Goal: Information Seeking & Learning: Learn about a topic

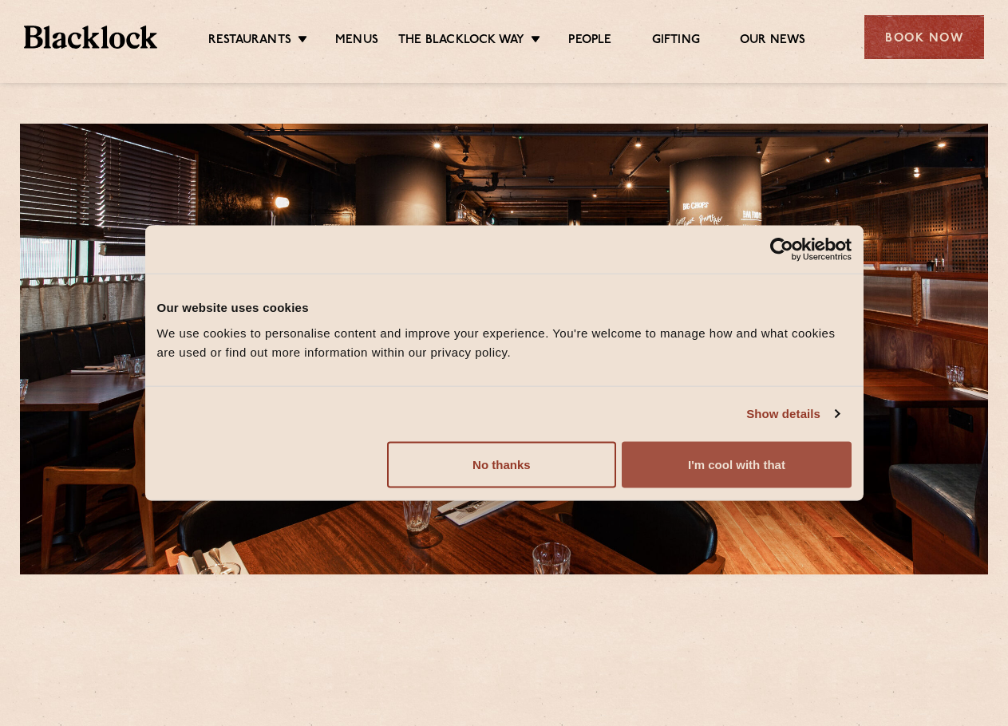
click at [723, 465] on button "I'm cool with that" at bounding box center [736, 464] width 229 height 46
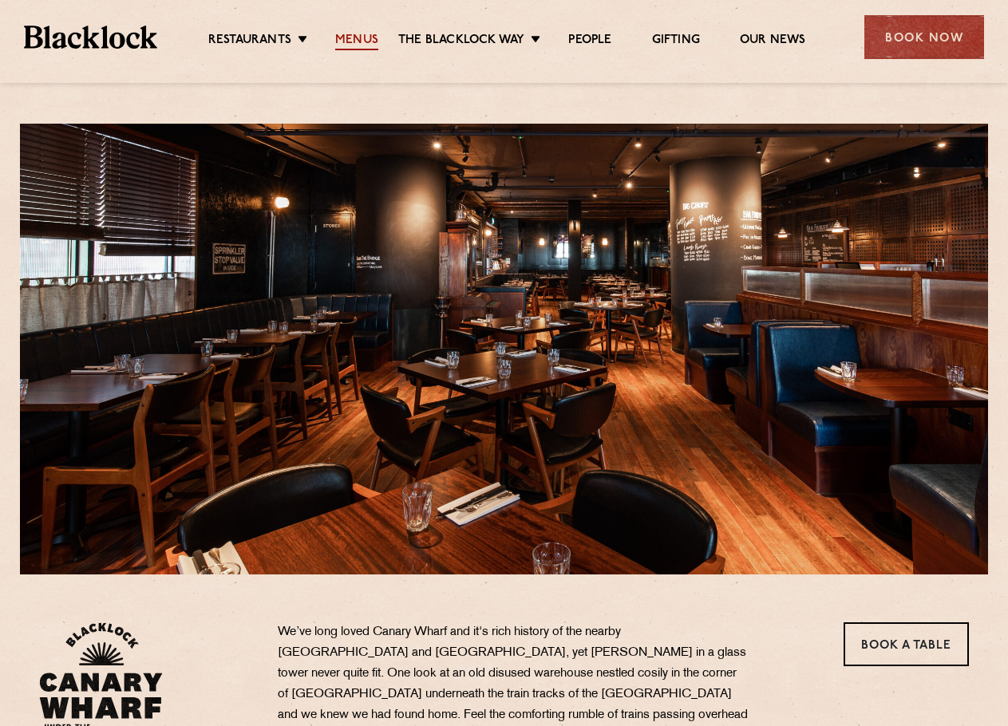
click at [351, 36] on link "Menus" at bounding box center [356, 42] width 43 height 18
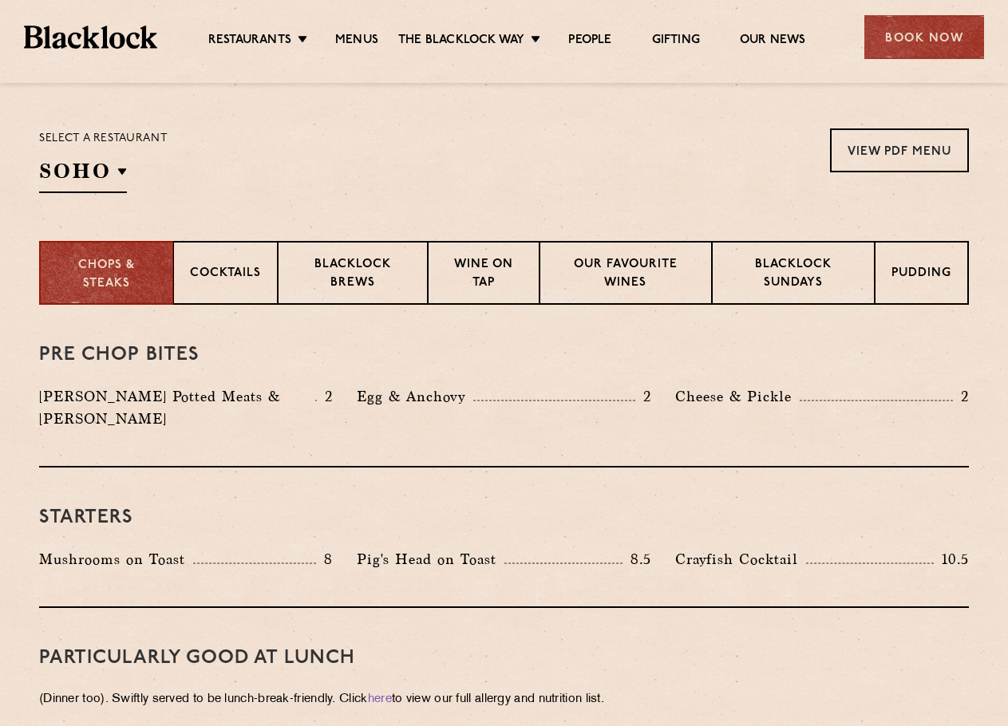
scroll to position [532, 0]
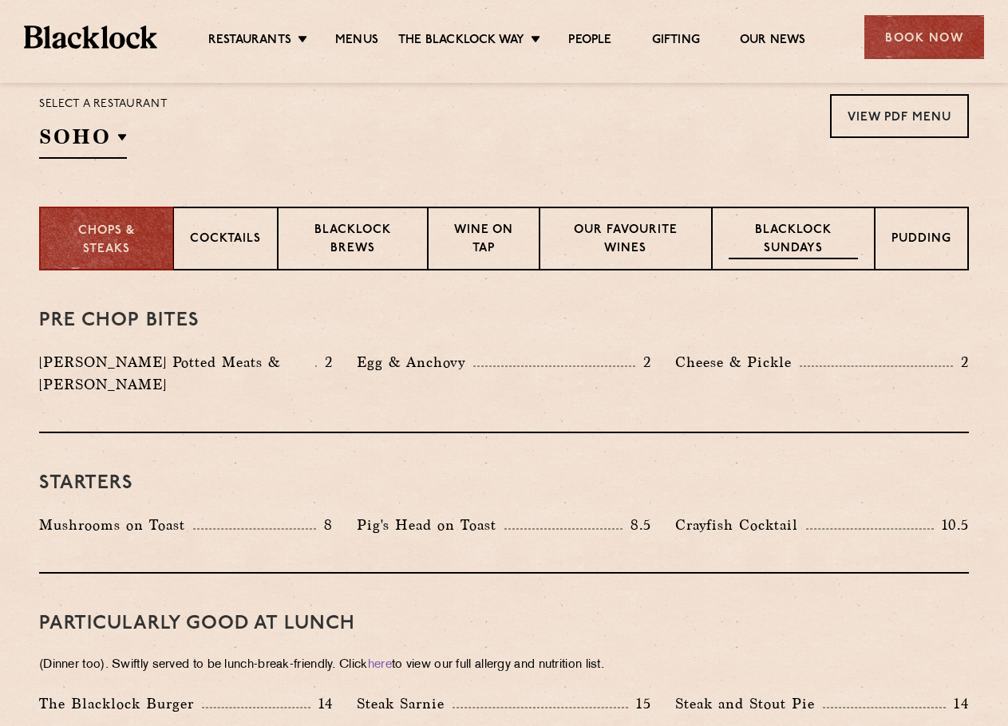
click at [788, 247] on p "Blacklock Sundays" at bounding box center [793, 241] width 129 height 38
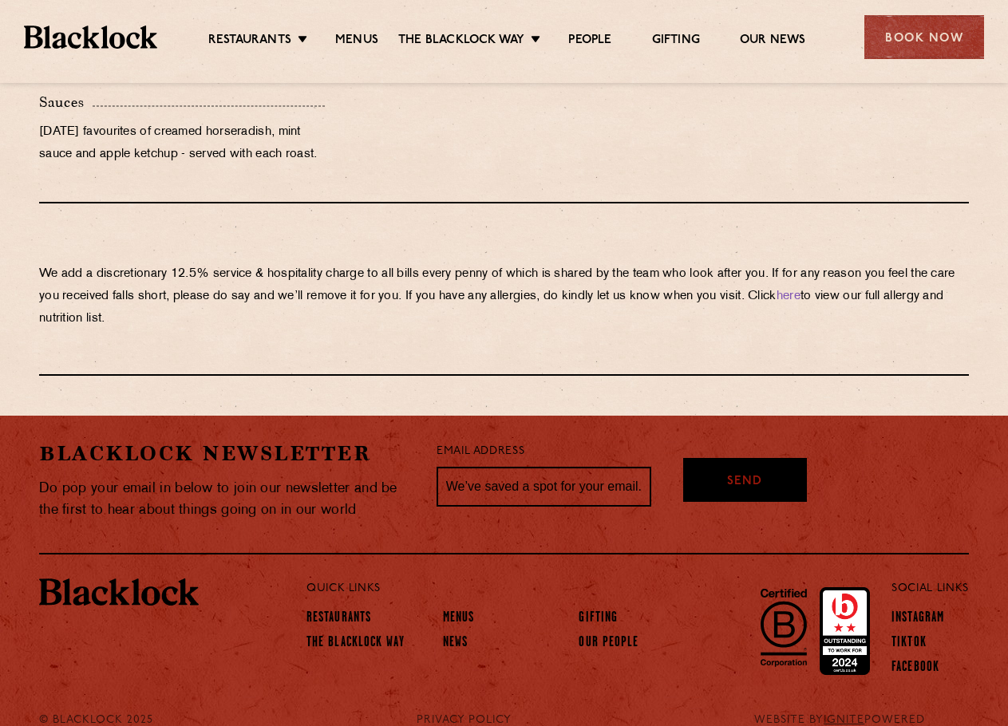
scroll to position [1495, 0]
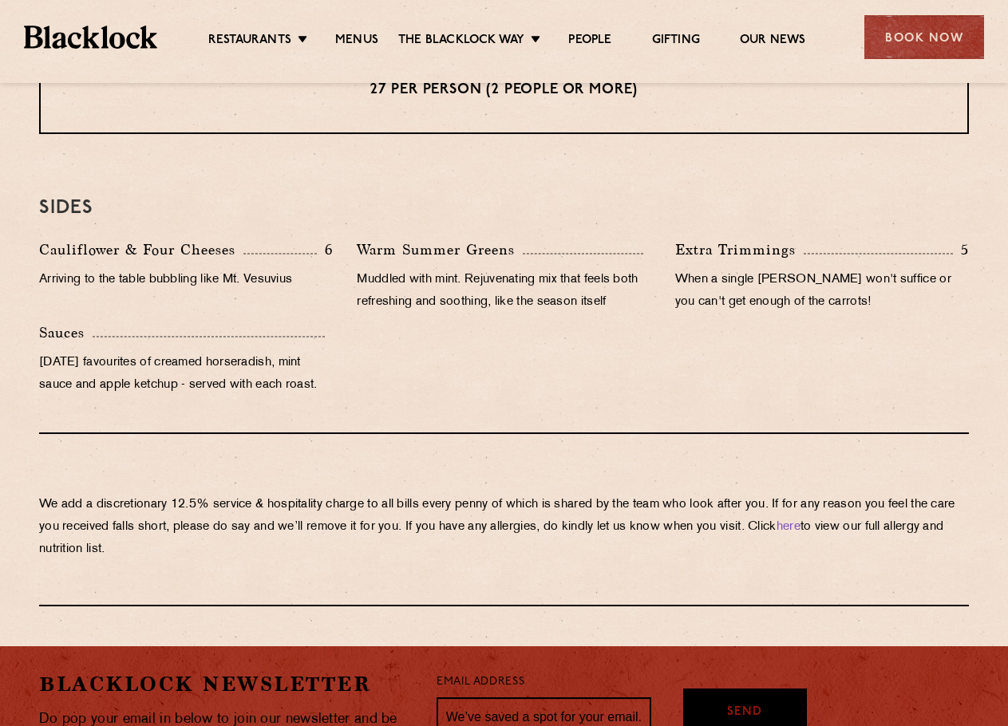
drag, startPoint x: 227, startPoint y: 544, endPoint x: 139, endPoint y: 484, distance: 107.4
click at [139, 484] on div "We add a discretionary 12.5% service & hospitality charge to all bills every [P…" at bounding box center [504, 520] width 930 height 172
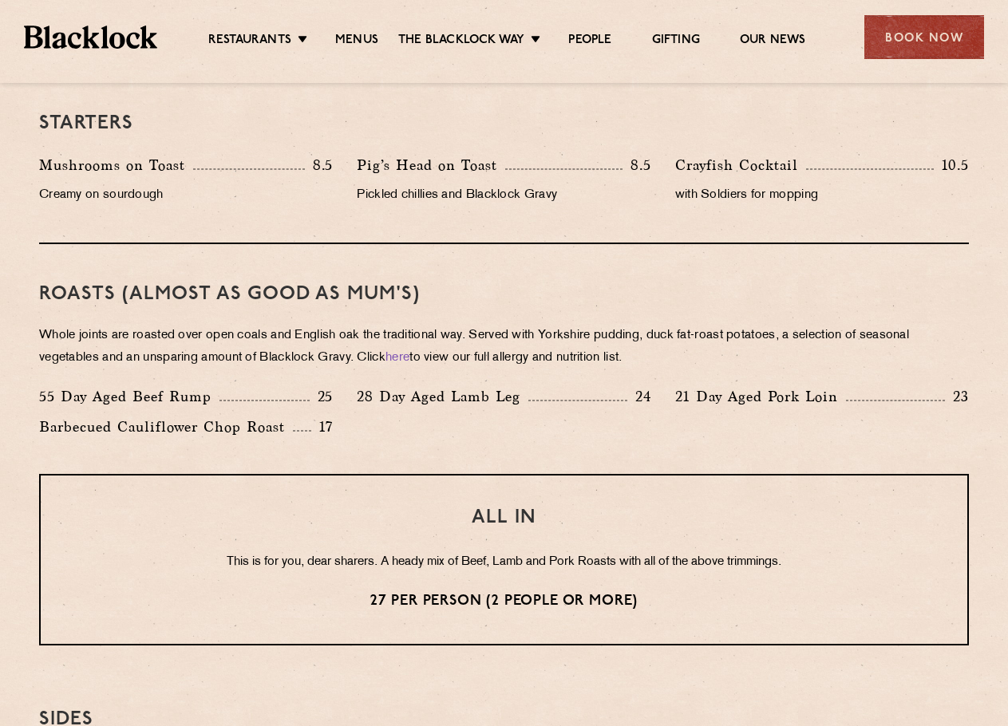
scroll to position [962, 0]
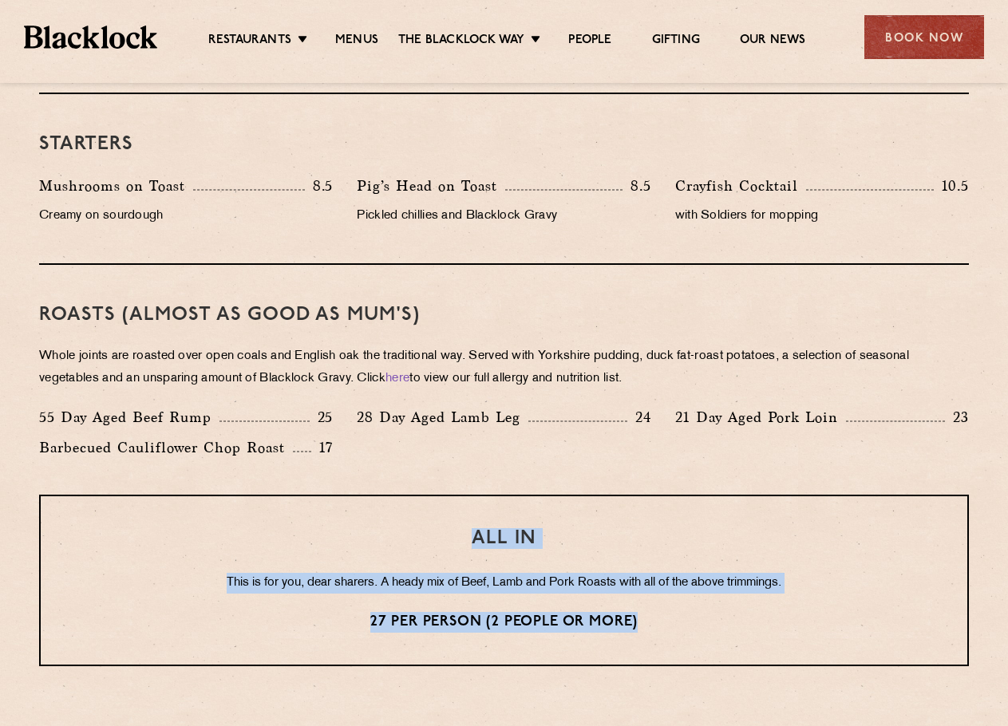
drag, startPoint x: 211, startPoint y: 539, endPoint x: 820, endPoint y: 636, distance: 616.5
click at [820, 636] on div "ALL IN This is for you, dear sharers. A heady mix of Beef, Lamb and Pork Roasts…" at bounding box center [504, 581] width 930 height 172
drag, startPoint x: 553, startPoint y: 607, endPoint x: 268, endPoint y: 559, distance: 289.0
click at [268, 559] on div "ALL IN This is for you, dear sharers. A heady mix of Beef, Lamb and Pork Roasts…" at bounding box center [504, 581] width 930 height 172
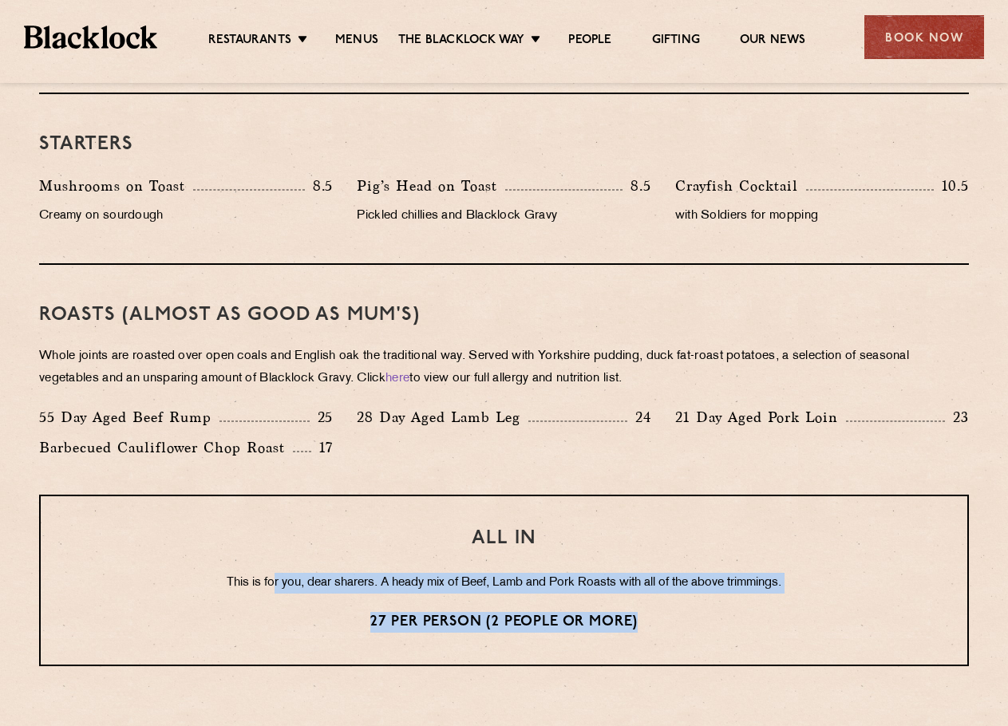
click at [268, 559] on div "ALL IN This is for you, dear sharers. A heady mix of Beef, Lamb and Pork Roasts…" at bounding box center [504, 581] width 930 height 172
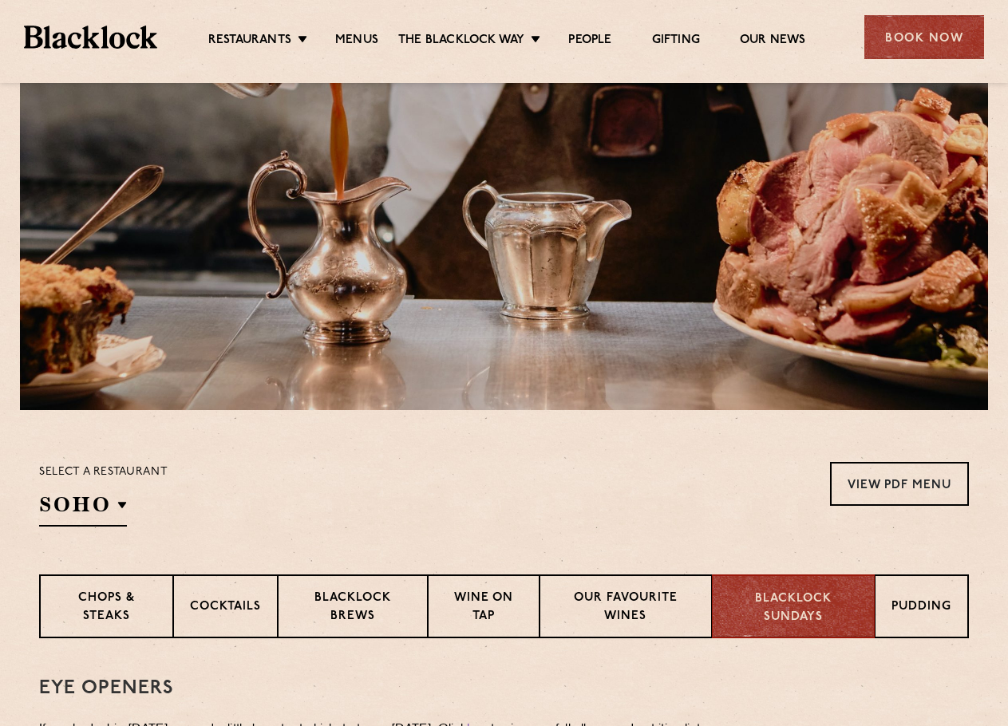
scroll to position [430, 0]
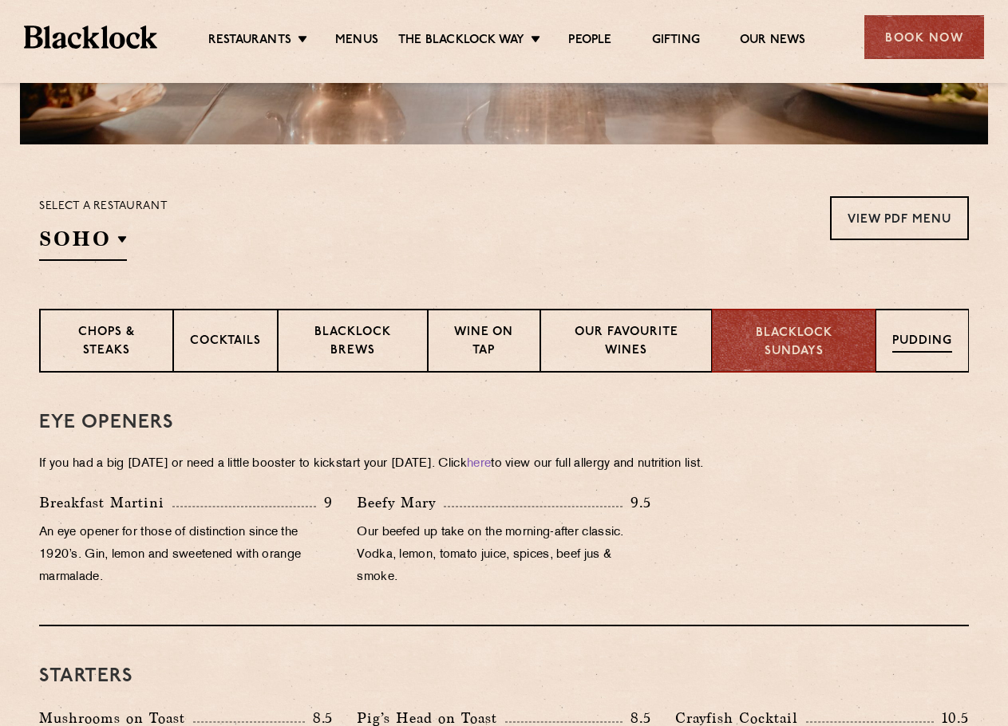
click at [896, 332] on div "Pudding" at bounding box center [921, 341] width 93 height 64
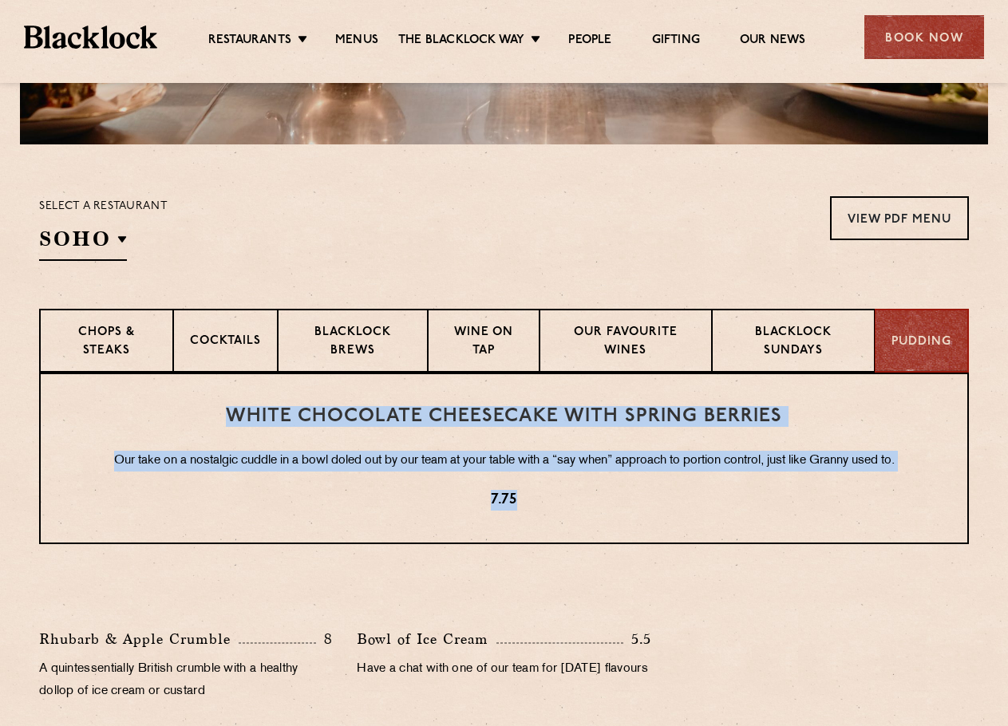
drag, startPoint x: 193, startPoint y: 390, endPoint x: 666, endPoint y: 476, distance: 481.0
click at [666, 476] on div "White Chocolate Cheesecake with Spring Berries Our take on a nostalgic cuddle i…" at bounding box center [504, 459] width 930 height 172
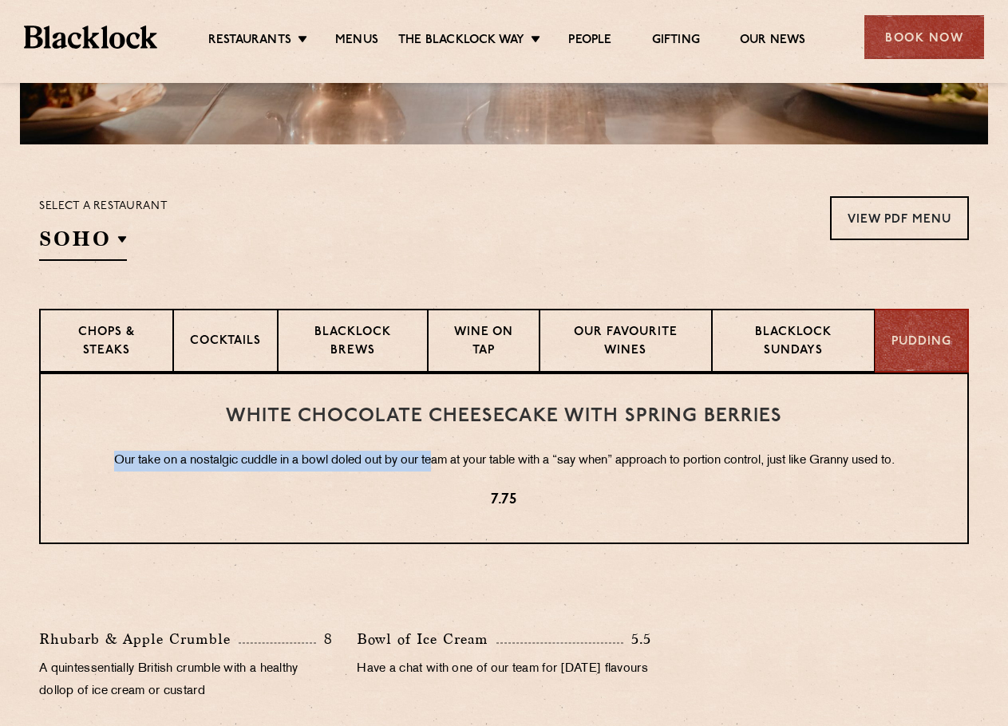
drag, startPoint x: 94, startPoint y: 454, endPoint x: 427, endPoint y: 460, distance: 332.8
click at [427, 460] on p "Our take on a nostalgic cuddle in a bowl doled out by our team at your table wi…" at bounding box center [504, 461] width 863 height 21
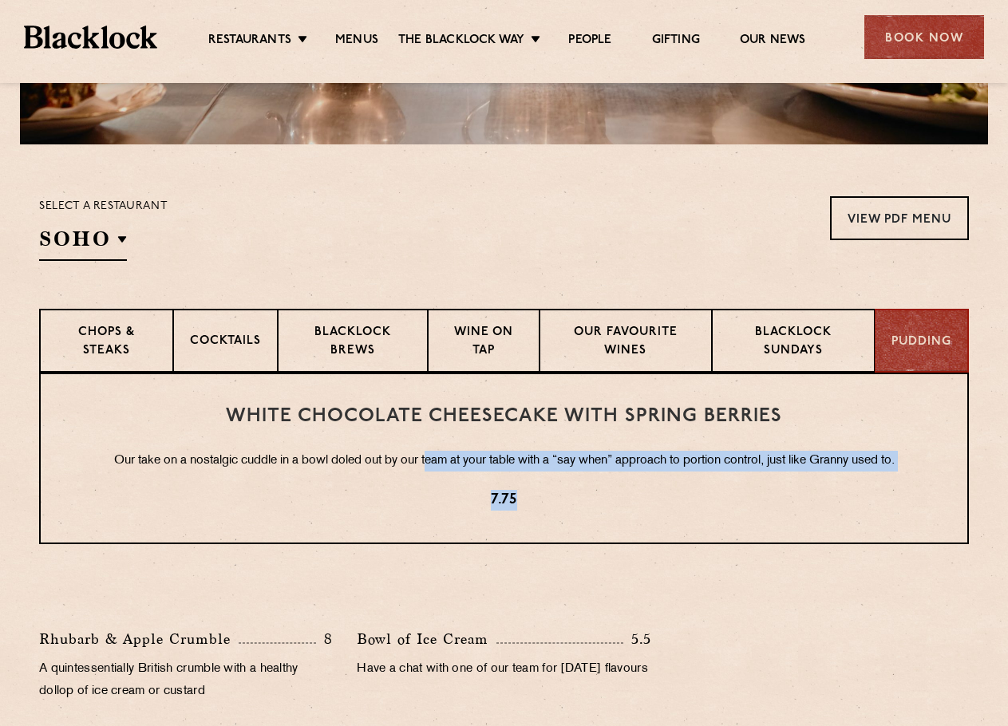
drag, startPoint x: 449, startPoint y: 464, endPoint x: 921, endPoint y: 471, distance: 471.7
click at [902, 474] on div "White Chocolate Cheesecake with Spring Berries Our take on a nostalgic cuddle i…" at bounding box center [504, 459] width 930 height 172
click at [942, 466] on div "White Chocolate Cheesecake with Spring Berries Our take on a nostalgic cuddle i…" at bounding box center [504, 459] width 930 height 172
click at [715, 457] on p "Our take on a nostalgic cuddle in a bowl doled out by our team at your table wi…" at bounding box center [504, 461] width 863 height 21
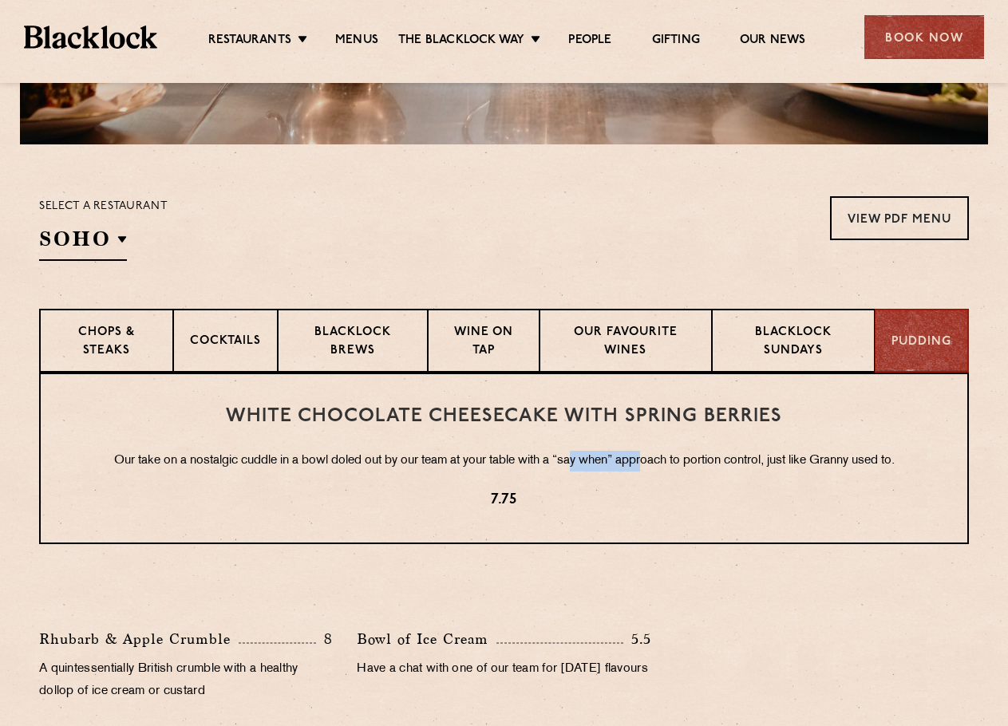
drag, startPoint x: 616, startPoint y: 464, endPoint x: 670, endPoint y: 468, distance: 53.6
click at [646, 467] on p "Our take on a nostalgic cuddle in a bowl doled out by our team at your table wi…" at bounding box center [504, 461] width 863 height 21
click at [715, 468] on p "Our take on a nostalgic cuddle in a bowl doled out by our team at your table wi…" at bounding box center [504, 461] width 863 height 21
drag, startPoint x: 776, startPoint y: 462, endPoint x: 350, endPoint y: 459, distance: 426.2
click at [350, 459] on p "Our take on a nostalgic cuddle in a bowl doled out by our team at your table wi…" at bounding box center [504, 461] width 863 height 21
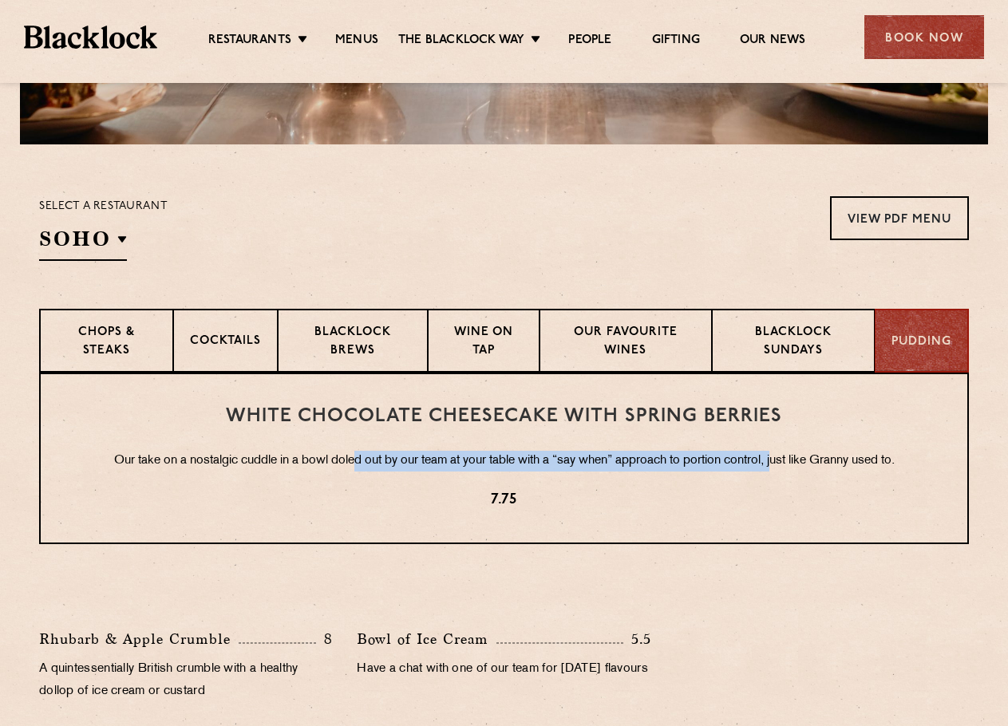
click at [350, 459] on p "Our take on a nostalgic cuddle in a bowl doled out by our team at your table wi…" at bounding box center [504, 461] width 863 height 21
drag, startPoint x: 289, startPoint y: 456, endPoint x: 638, endPoint y: 464, distance: 349.6
click at [610, 468] on p "Our take on a nostalgic cuddle in a bowl doled out by our team at your table wi…" at bounding box center [504, 461] width 863 height 21
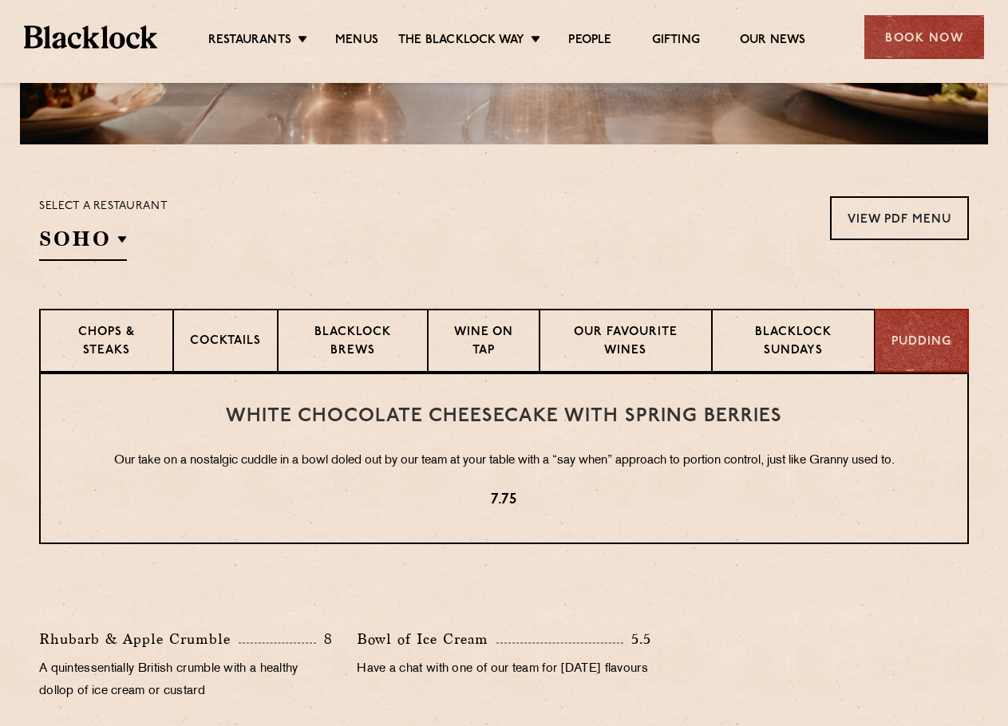
click at [641, 464] on p "Our take on a nostalgic cuddle in a bowl doled out by our team at your table wi…" at bounding box center [504, 461] width 863 height 21
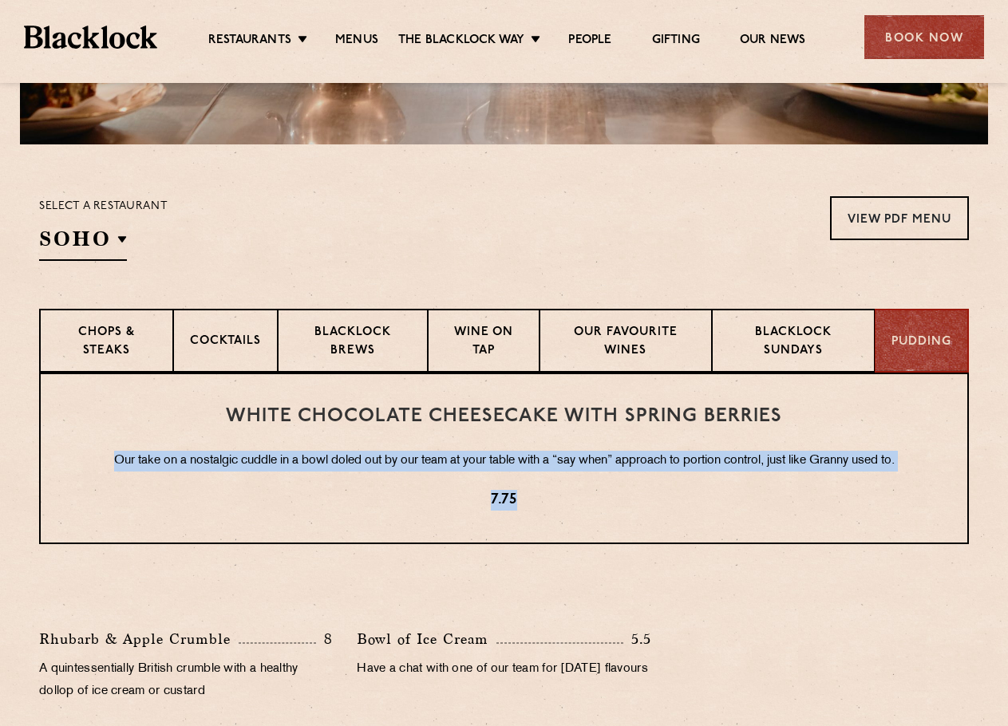
drag, startPoint x: 832, startPoint y: 473, endPoint x: 39, endPoint y: 461, distance: 792.5
click at [40, 461] on div "White Chocolate Cheesecake with Spring Berries Our take on a nostalgic cuddle i…" at bounding box center [504, 459] width 930 height 172
click at [39, 461] on div "White Chocolate Cheesecake with Spring Berries Our take on a nostalgic cuddle i…" at bounding box center [504, 459] width 930 height 172
